Goal: Information Seeking & Learning: Check status

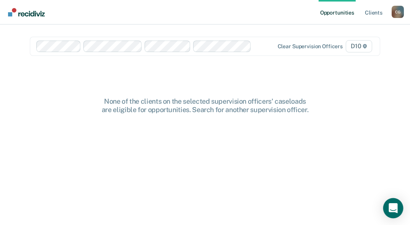
click at [390, 207] on icon "Open Intercom Messenger" at bounding box center [393, 208] width 10 height 10
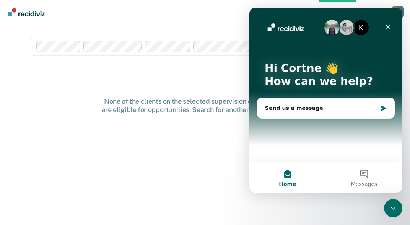
click at [332, 29] on img "Intercom messenger" at bounding box center [331, 27] width 15 height 15
click at [383, 106] on icon "Intercom messenger" at bounding box center [383, 108] width 7 height 6
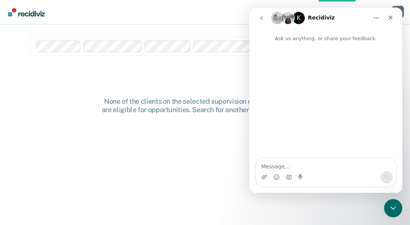
click at [377, 16] on icon "Home" at bounding box center [376, 18] width 6 height 6
click at [350, 35] on div "Expand window" at bounding box center [361, 37] width 42 height 8
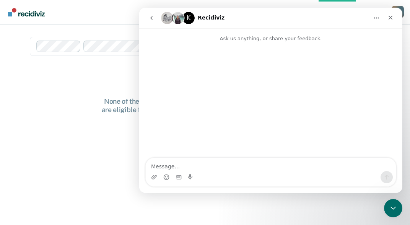
click at [151, 17] on icon "go back" at bounding box center [151, 18] width 6 height 6
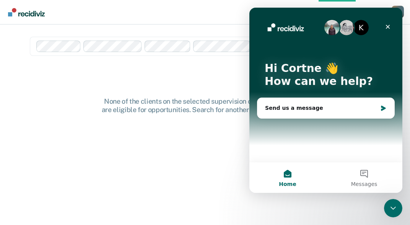
click at [290, 178] on button "Home" at bounding box center [287, 177] width 77 height 31
click at [360, 176] on button "Messages" at bounding box center [364, 177] width 77 height 31
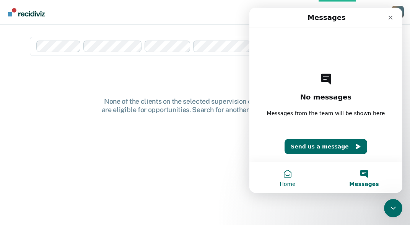
click at [287, 176] on button "Home" at bounding box center [287, 177] width 77 height 31
